Goal: Transaction & Acquisition: Purchase product/service

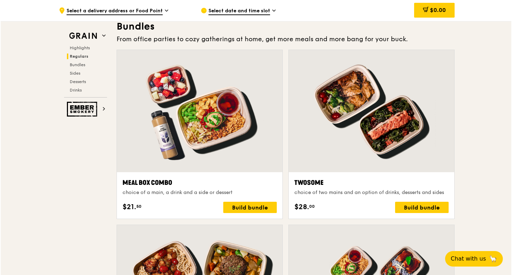
scroll to position [1026, 0]
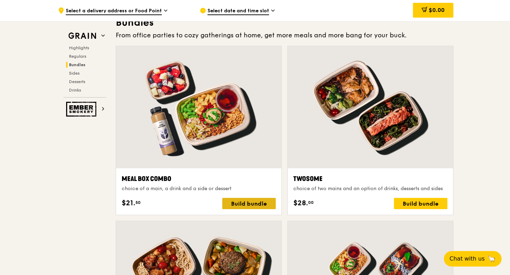
click at [248, 202] on div "Build bundle" at bounding box center [248, 203] width 53 height 11
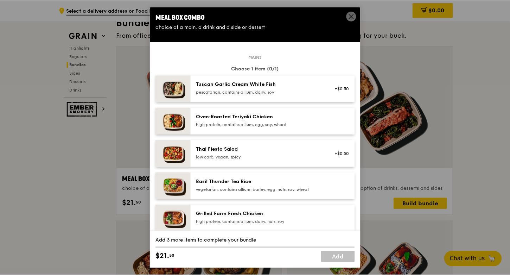
scroll to position [0, 0]
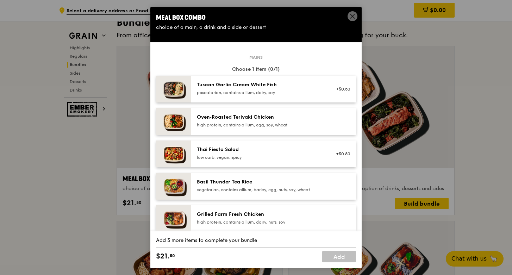
drag, startPoint x: 352, startPoint y: 18, endPoint x: 364, endPoint y: 27, distance: 15.3
click at [352, 18] on icon at bounding box center [352, 16] width 6 height 6
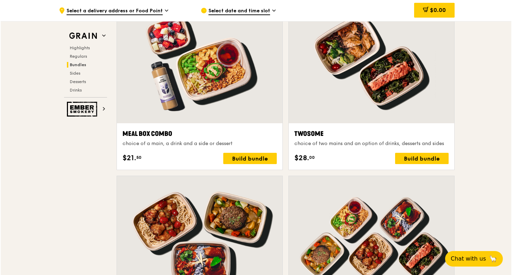
scroll to position [1072, 0]
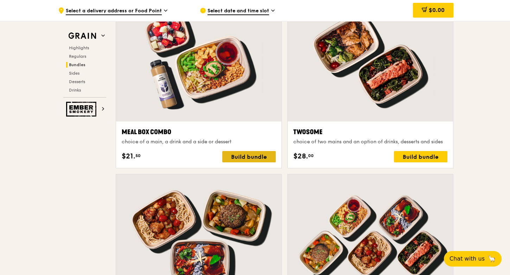
click at [263, 157] on div "Build bundle" at bounding box center [248, 156] width 53 height 11
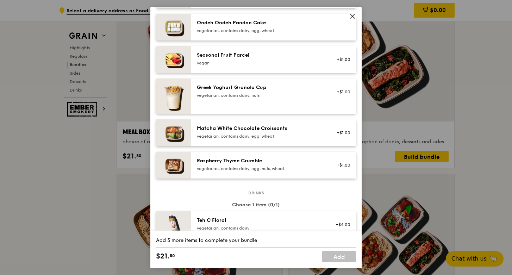
scroll to position [587, 0]
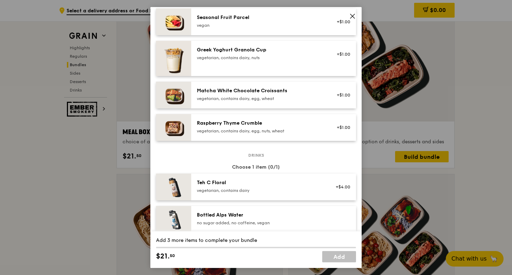
click at [353, 14] on icon at bounding box center [352, 16] width 4 height 4
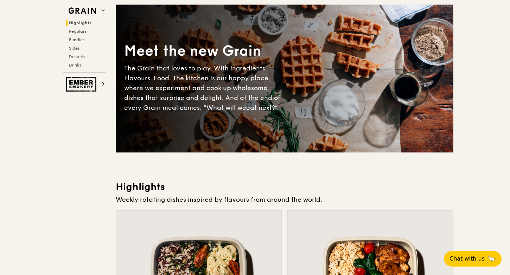
scroll to position [0, 0]
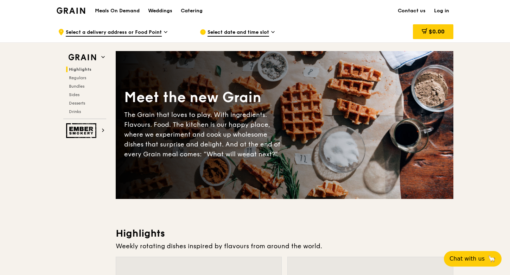
click at [271, 32] on icon at bounding box center [273, 32] width 4 height 6
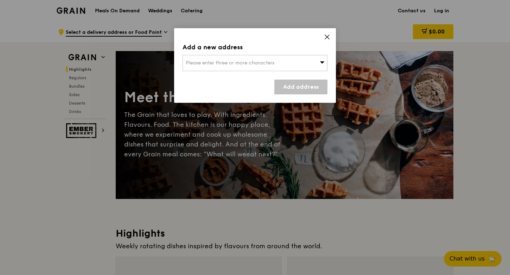
click at [290, 61] on div "Please enter three or more characters" at bounding box center [255, 63] width 145 height 16
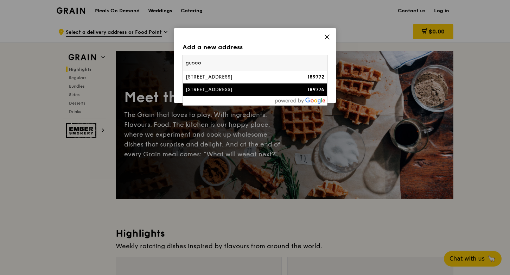
type input "guoco"
click at [265, 88] on div "[STREET_ADDRESS]" at bounding box center [238, 89] width 104 height 7
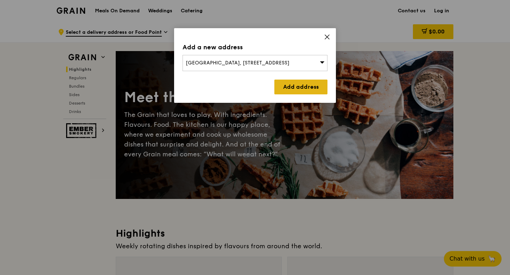
click at [302, 89] on link "Add address" at bounding box center [301, 87] width 53 height 15
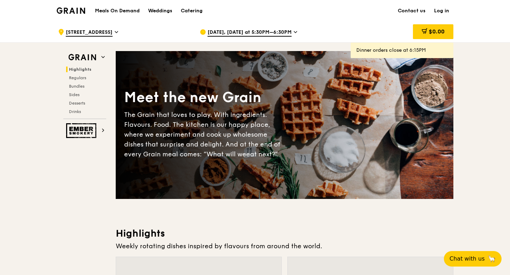
click at [284, 33] on span "[DATE], [DATE] at 5:30PM–6:30PM" at bounding box center [250, 33] width 84 height 8
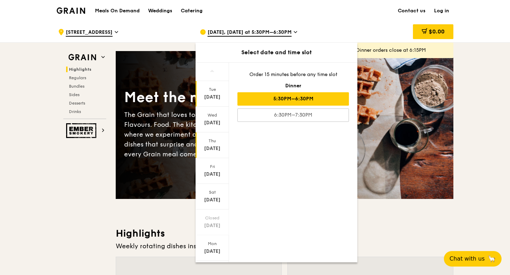
scroll to position [17, 0]
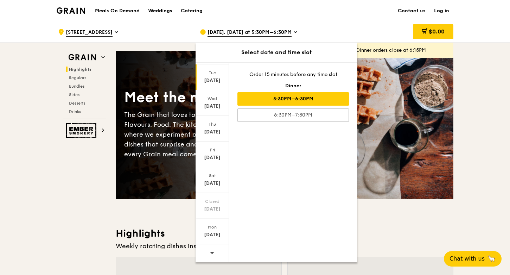
click at [210, 256] on span at bounding box center [212, 252] width 5 height 17
click at [215, 102] on div "[DATE]" at bounding box center [212, 103] width 33 height 26
